Goal: Task Accomplishment & Management: Manage account settings

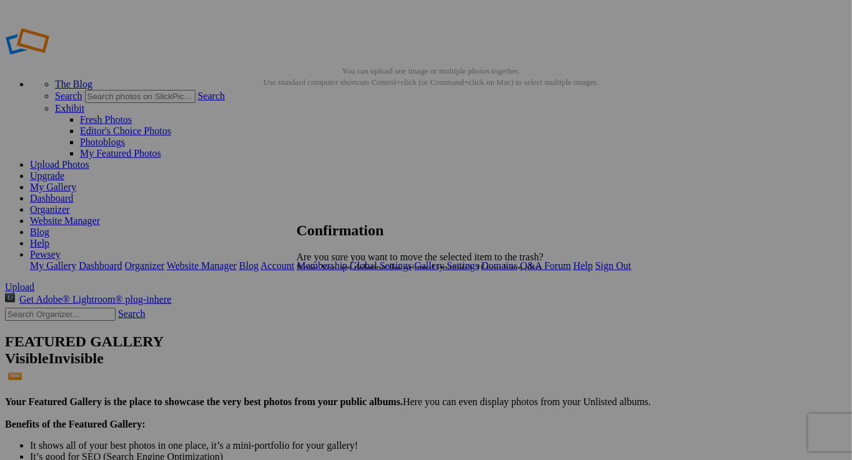
click at [338, 313] on span "Yes" at bounding box center [331, 312] width 14 height 11
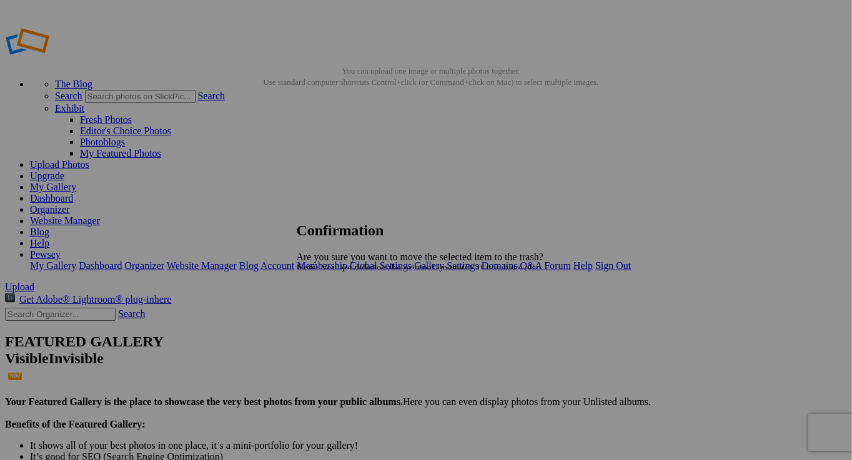
click at [338, 315] on span "Yes" at bounding box center [331, 312] width 14 height 11
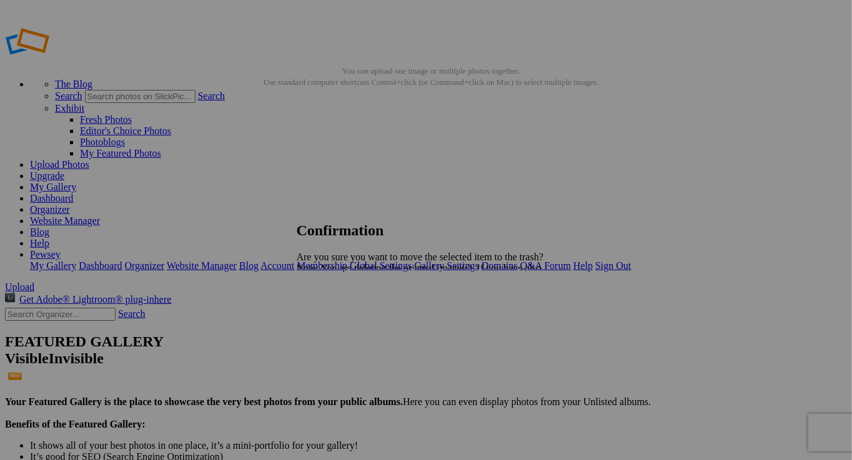
click at [338, 312] on span "Yes" at bounding box center [331, 312] width 14 height 11
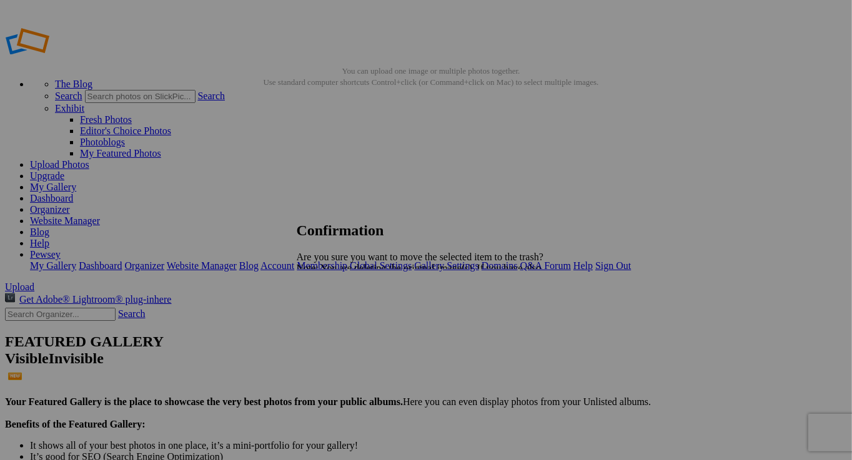
click at [338, 311] on span "Yes" at bounding box center [331, 312] width 14 height 11
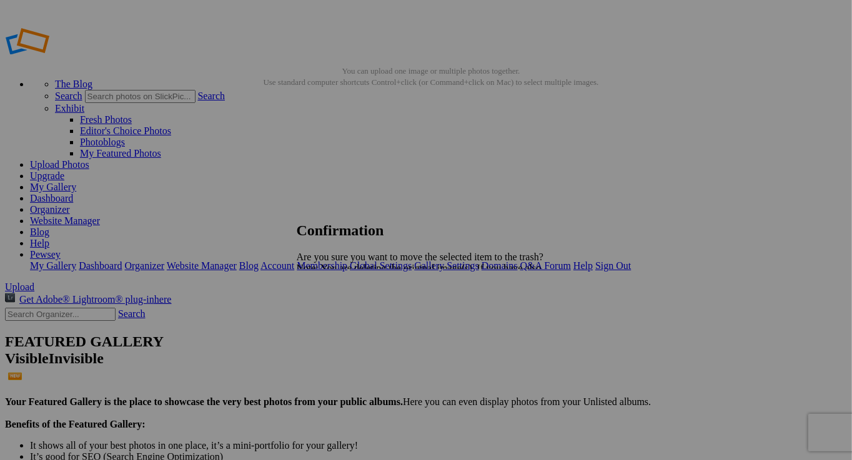
click at [338, 312] on span "Yes" at bounding box center [331, 312] width 14 height 11
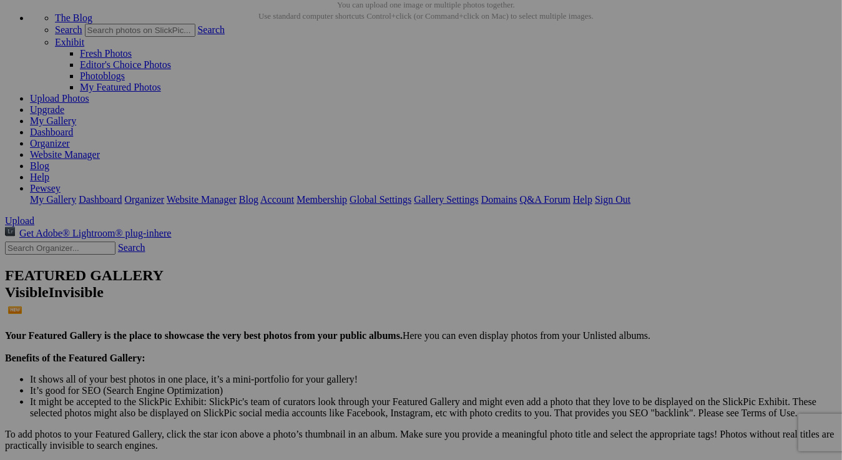
scroll to position [62, 0]
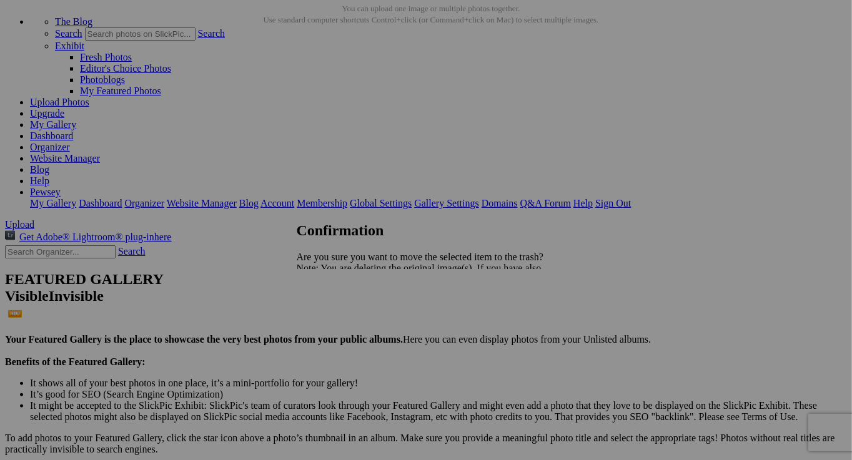
click at [338, 310] on span "Yes" at bounding box center [331, 312] width 14 height 11
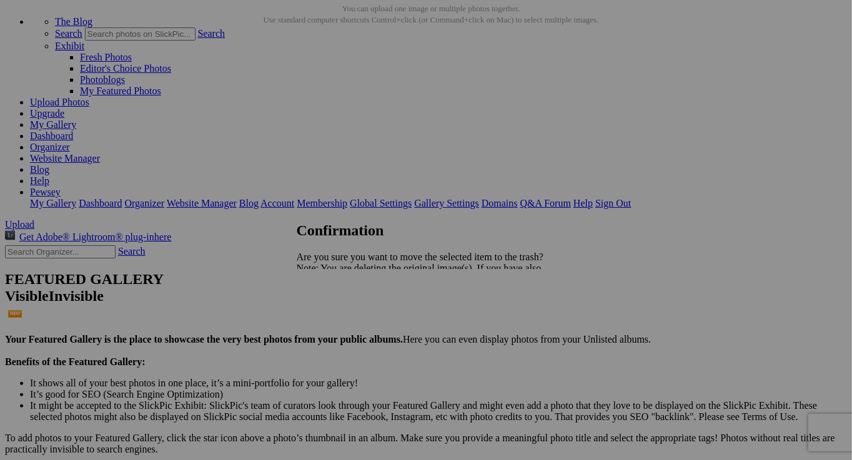
click at [338, 313] on span "Yes" at bounding box center [331, 312] width 14 height 11
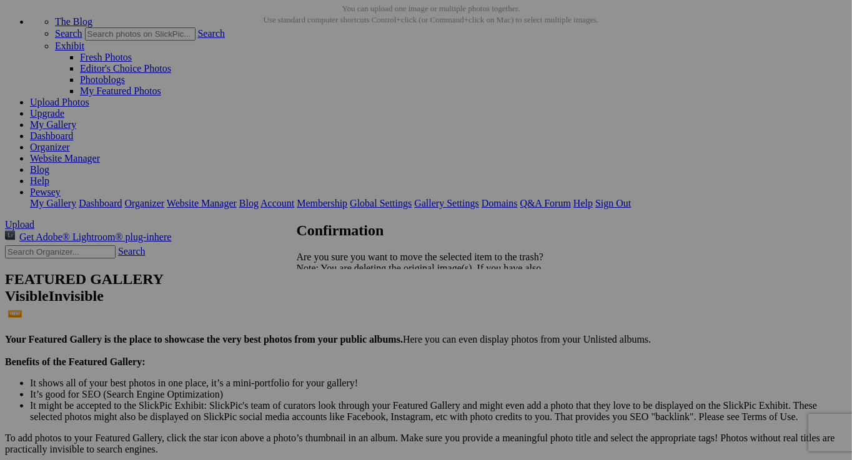
click at [338, 308] on span "Yes" at bounding box center [331, 312] width 14 height 11
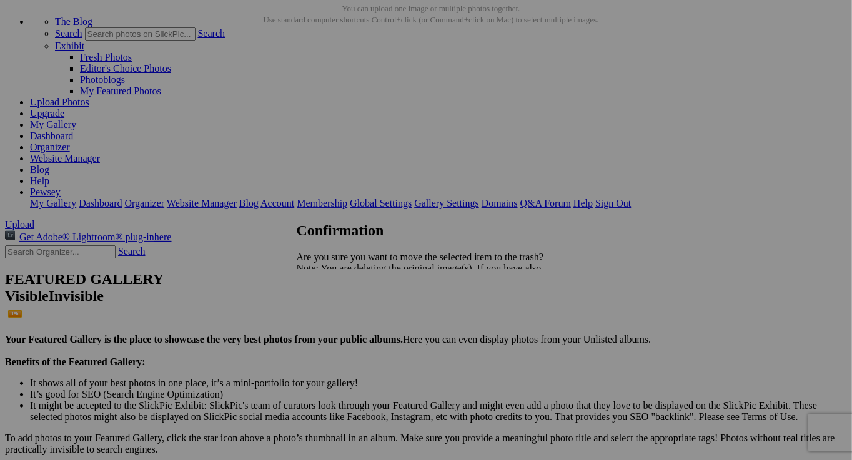
click at [338, 310] on span "Yes" at bounding box center [331, 312] width 14 height 11
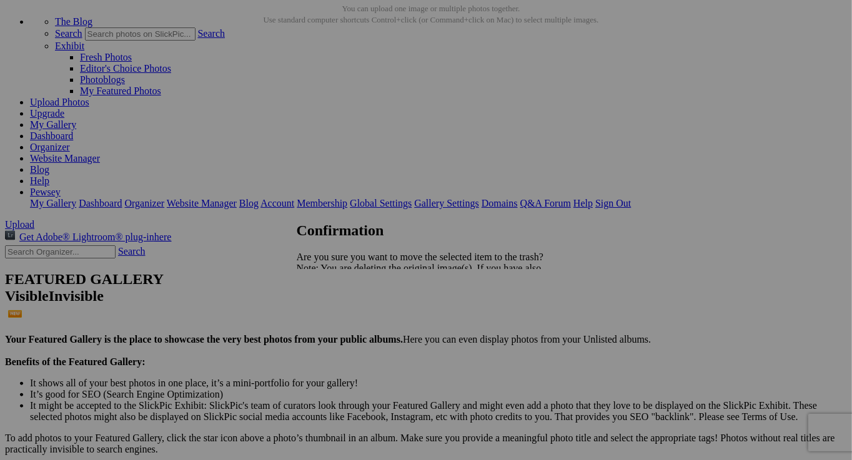
click at [338, 313] on span "Yes" at bounding box center [331, 312] width 14 height 11
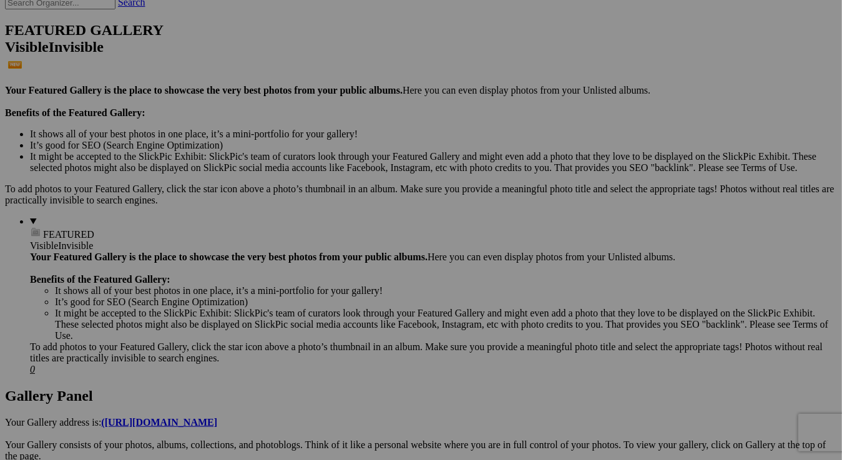
scroll to position [312, 0]
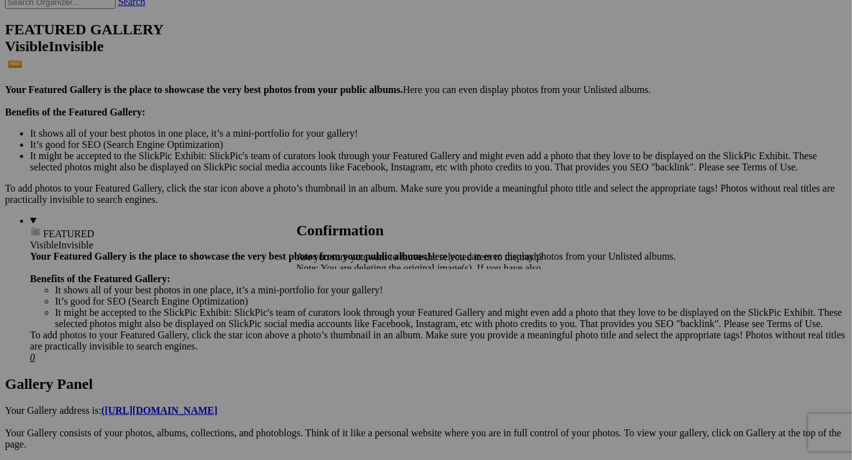
click at [338, 312] on span "Yes" at bounding box center [331, 312] width 14 height 11
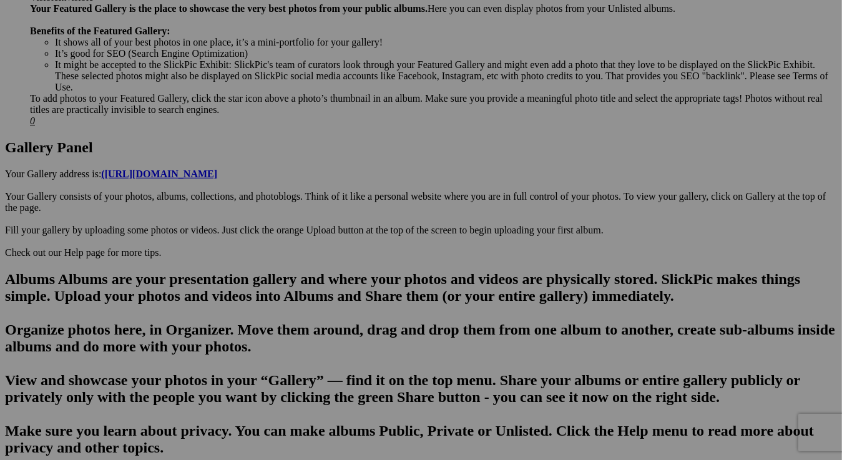
scroll to position [562, 0]
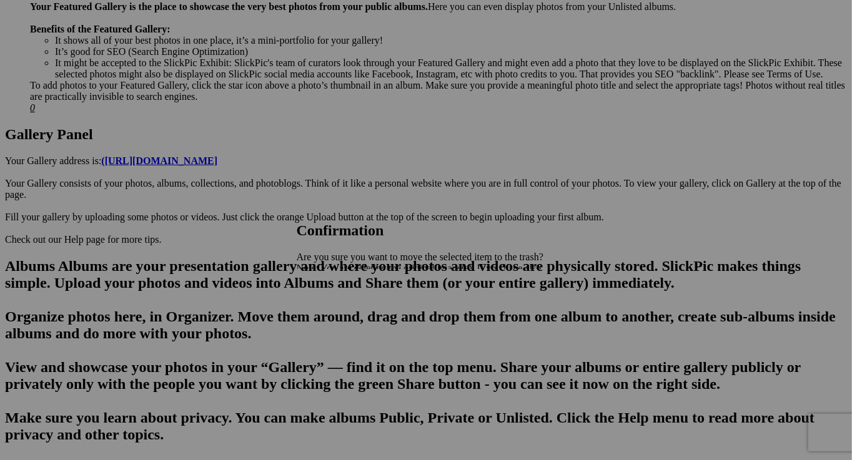
click at [338, 313] on link "Yes" at bounding box center [331, 312] width 14 height 11
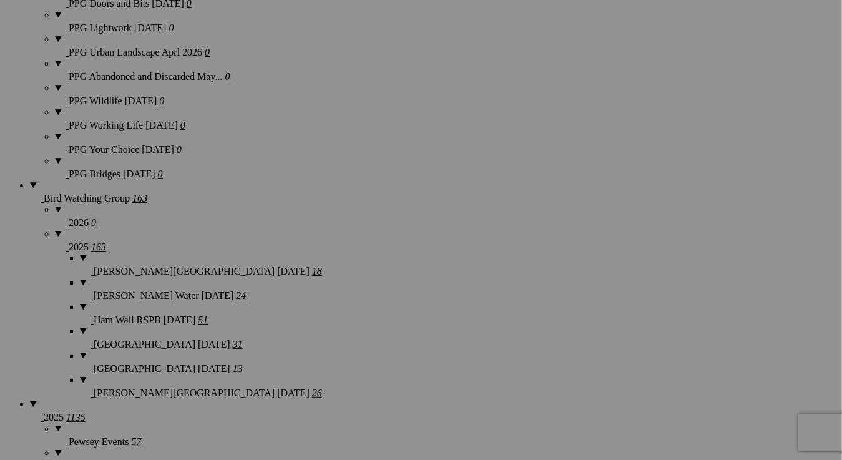
scroll to position [1124, 0]
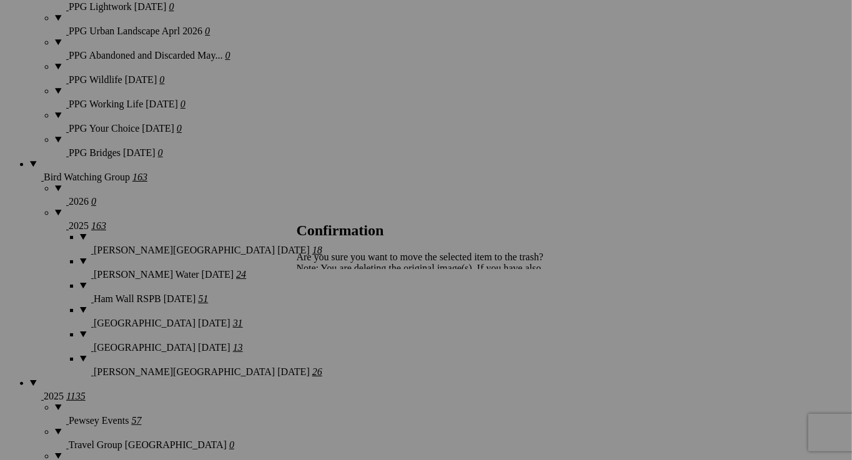
click at [338, 312] on span "Yes" at bounding box center [331, 312] width 14 height 11
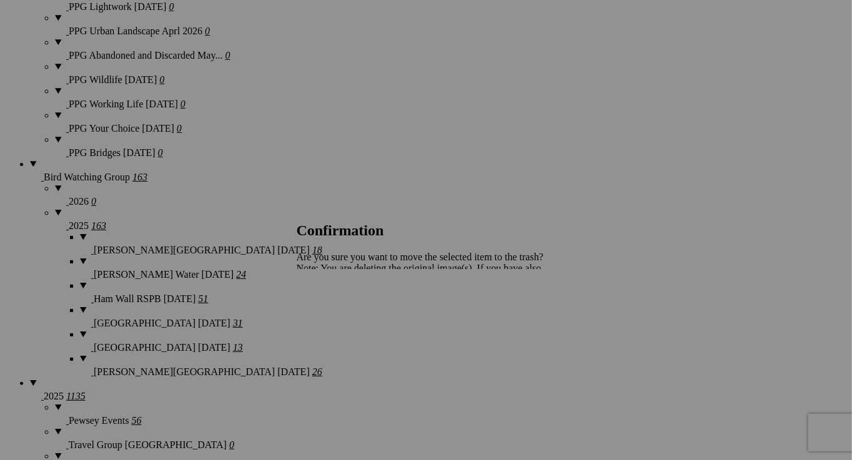
click at [338, 307] on span "Yes" at bounding box center [331, 312] width 14 height 11
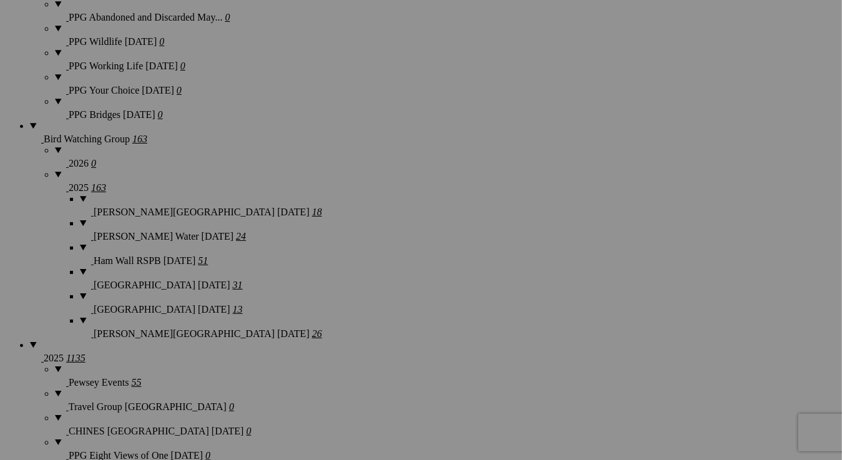
scroll to position [1186, 0]
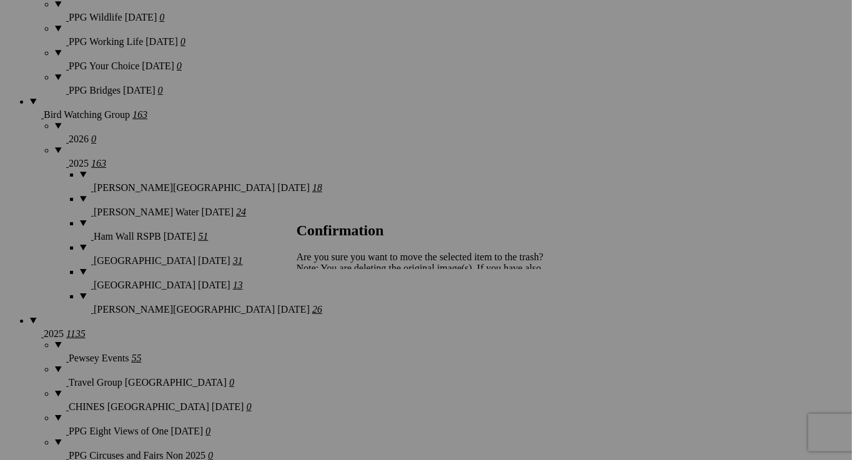
click at [338, 312] on span "Yes" at bounding box center [331, 312] width 14 height 11
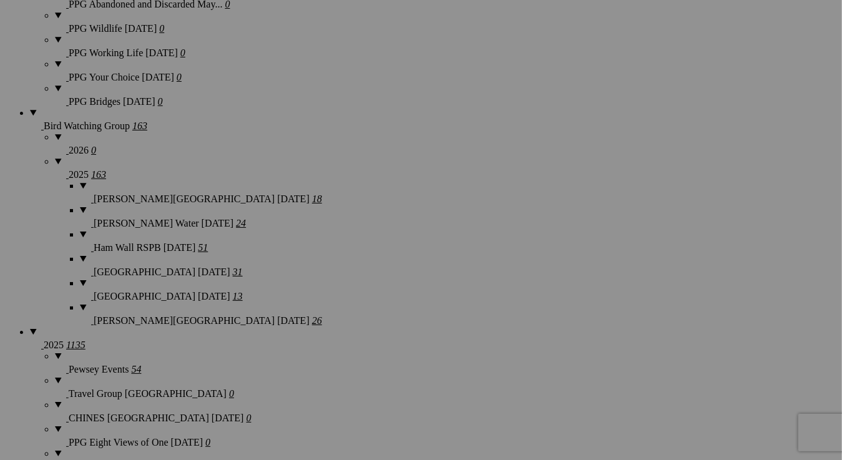
scroll to position [1311, 0]
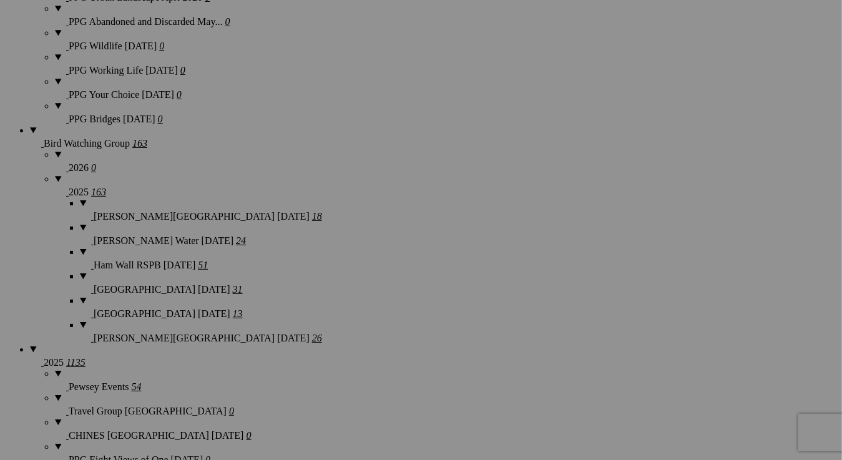
scroll to position [1283, 0]
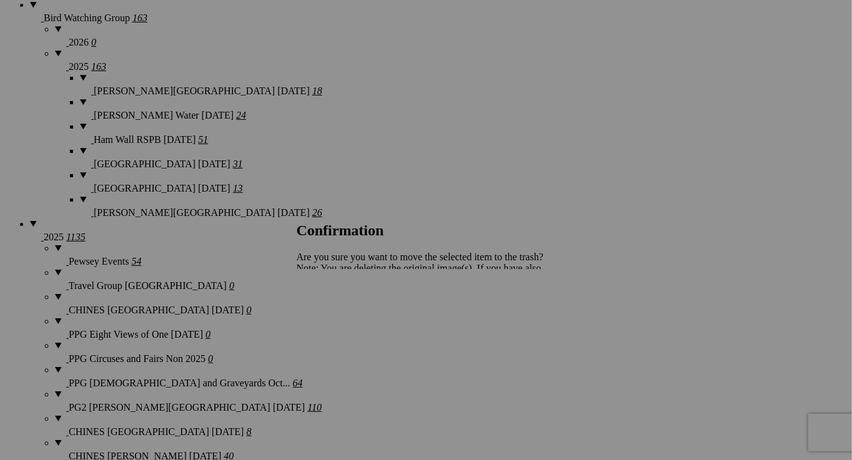
click at [338, 313] on span "Yes" at bounding box center [331, 312] width 14 height 11
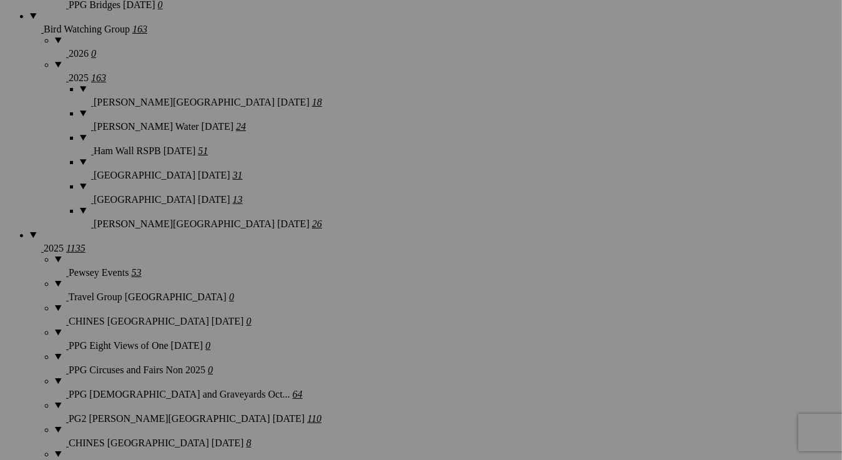
scroll to position [1470, 0]
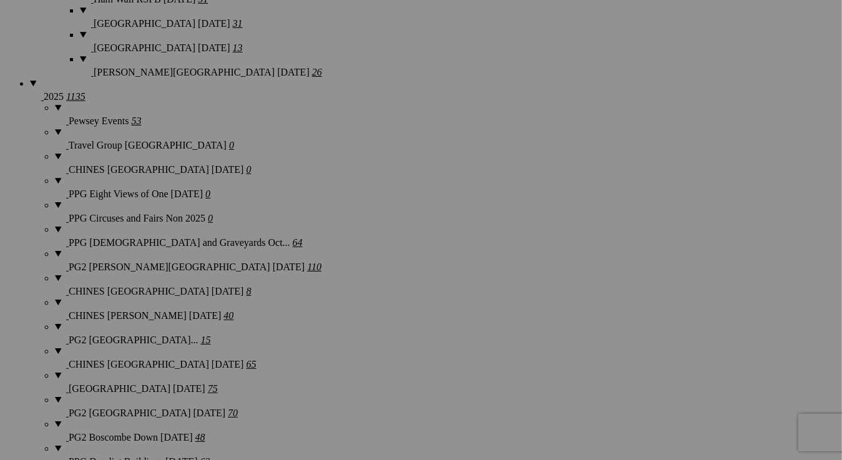
scroll to position [1442, 0]
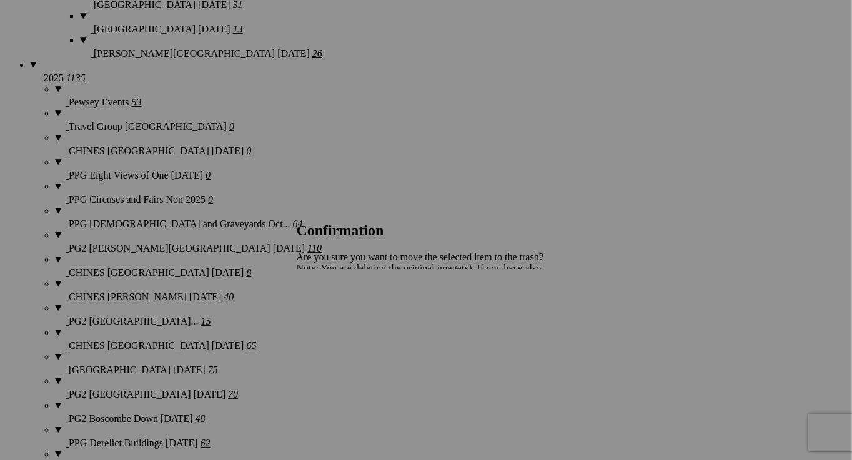
click at [338, 308] on link "Yes" at bounding box center [331, 312] width 14 height 11
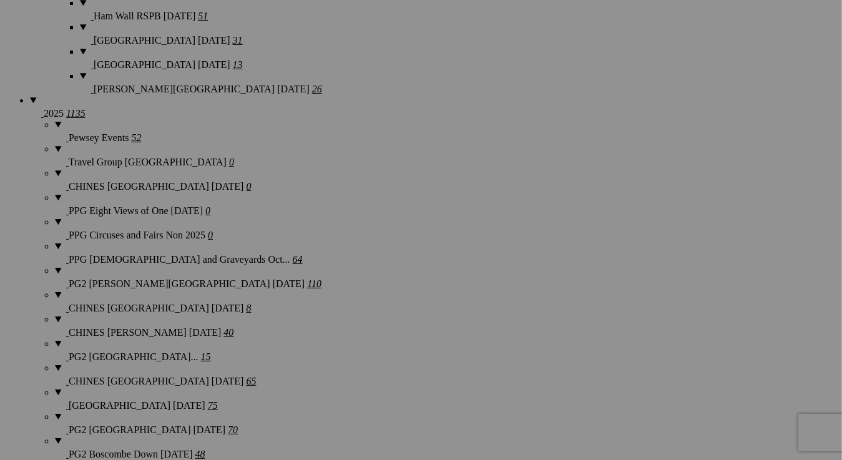
scroll to position [1473, 0]
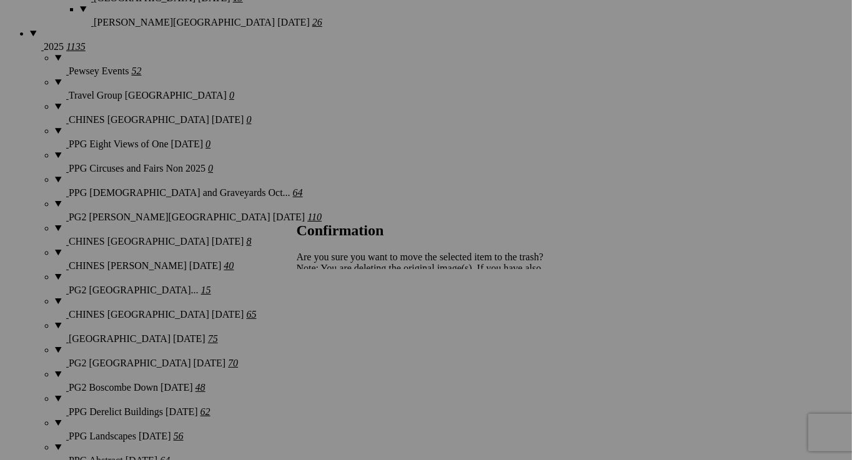
click at [338, 316] on span "Yes" at bounding box center [331, 312] width 14 height 11
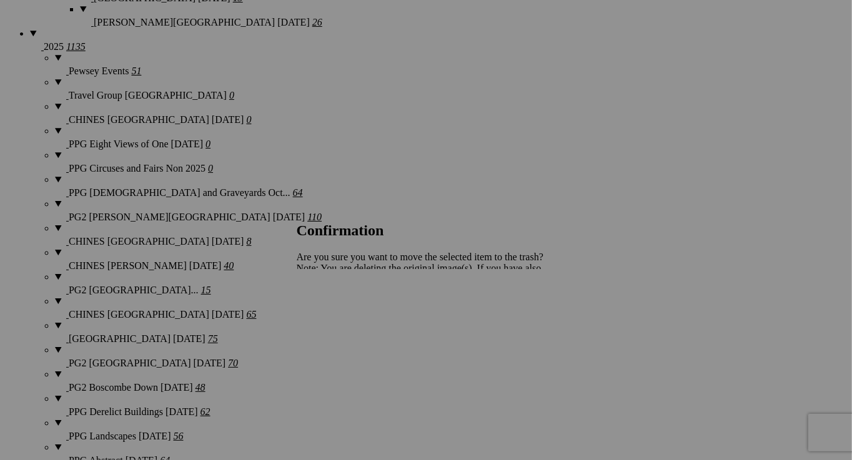
click at [338, 314] on span "Yes" at bounding box center [331, 312] width 14 height 11
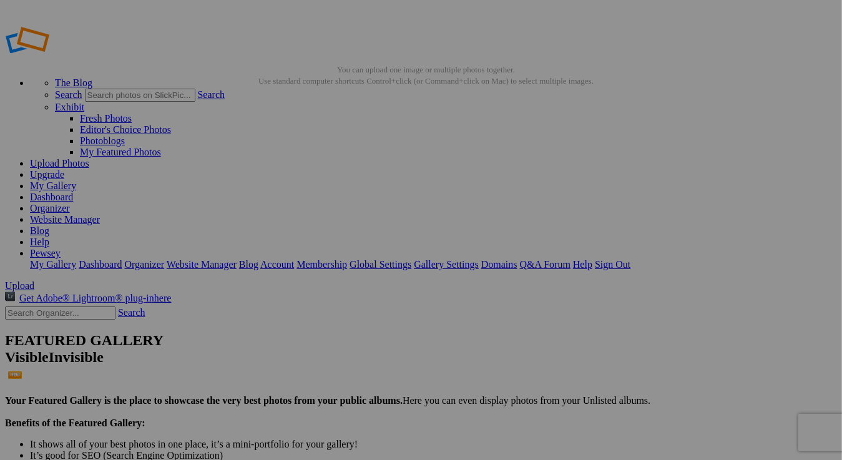
scroll to position [0, 0]
